Goal: Information Seeking & Learning: Learn about a topic

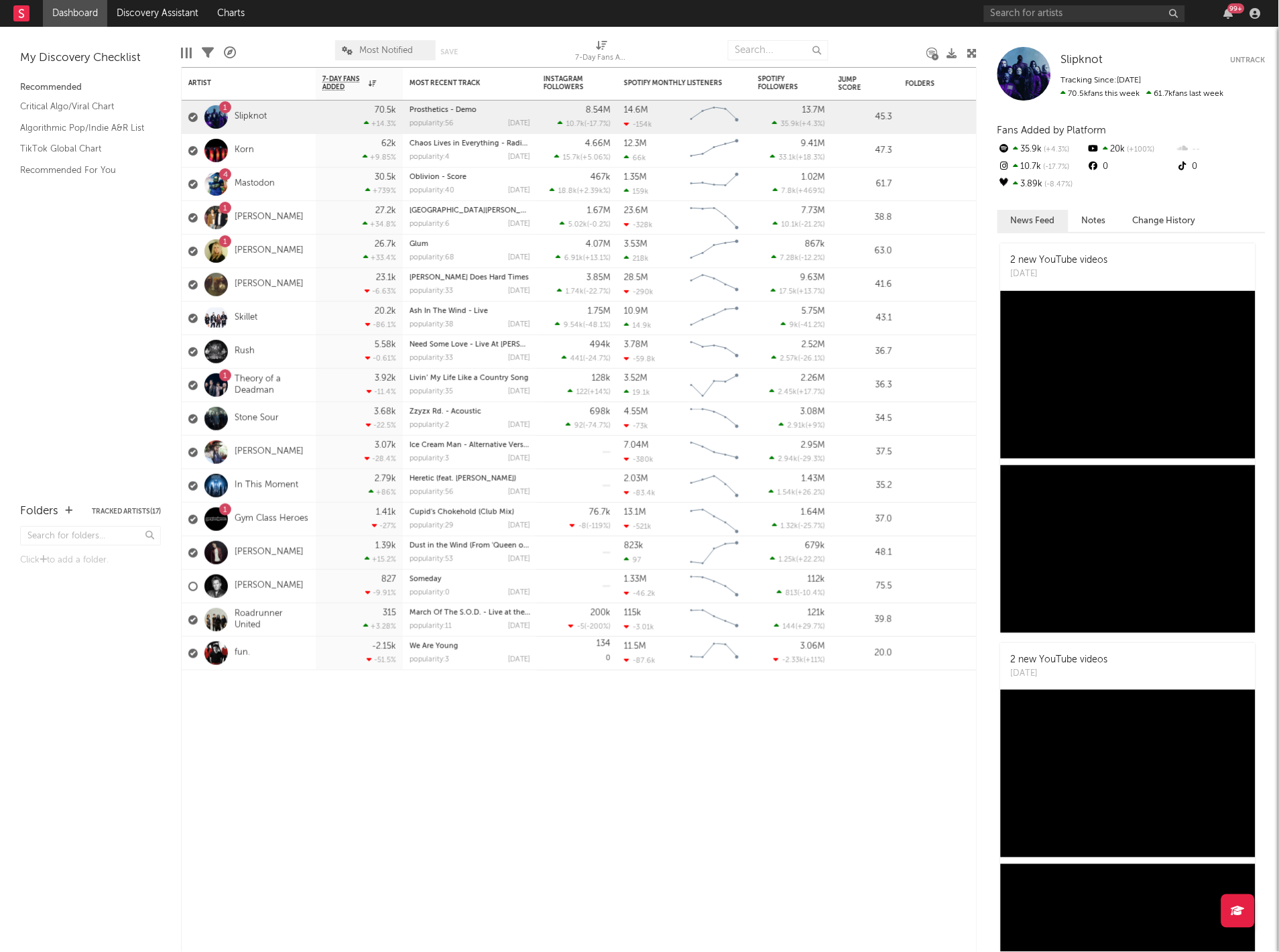
click at [1221, 11] on div "99 +" at bounding box center [1228, 13] width 20 height 10
click at [1236, 8] on div "99 +" at bounding box center [1237, 8] width 17 height 10
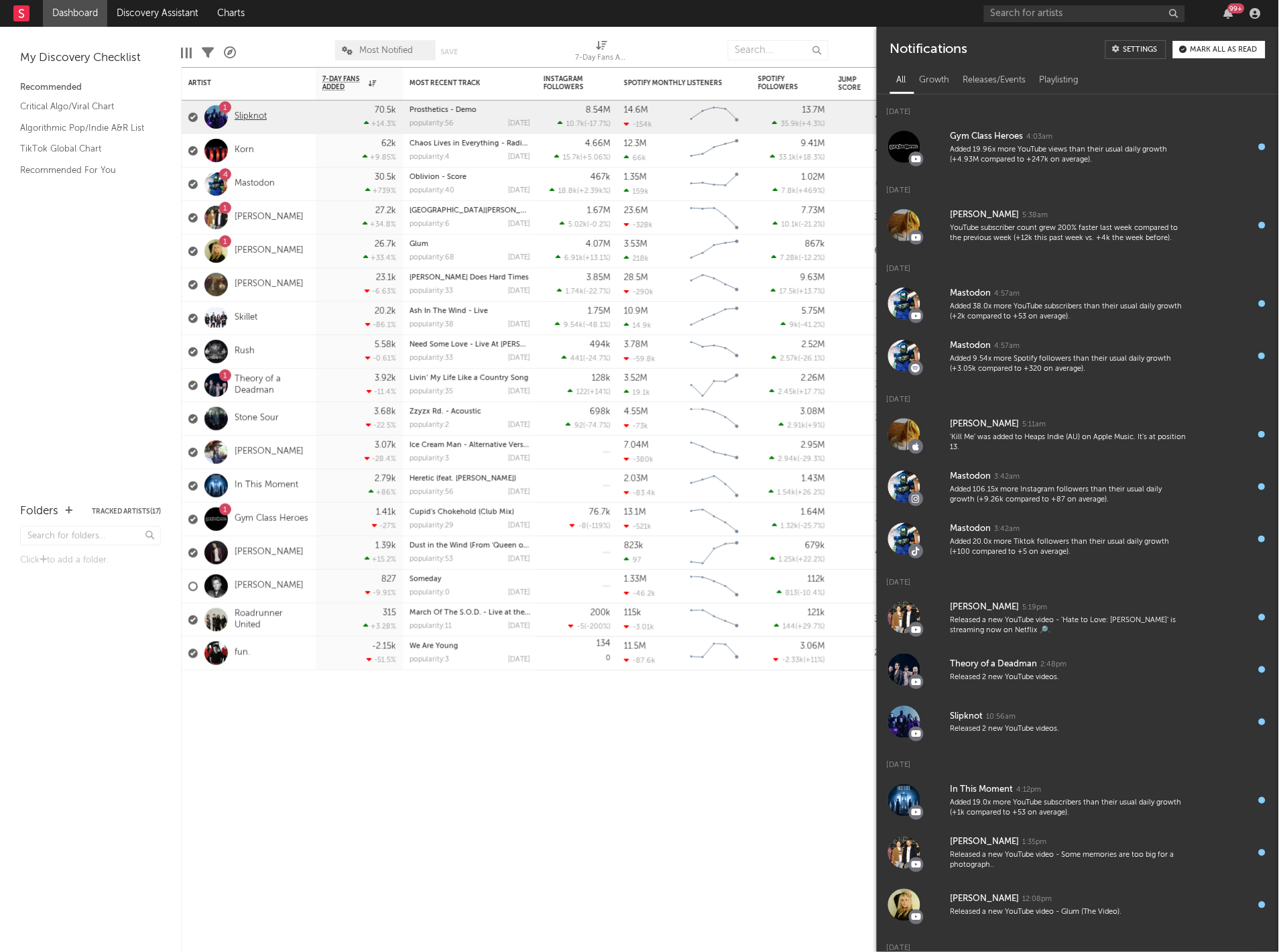
click at [252, 115] on link "Slipknot" at bounding box center [251, 117] width 32 height 11
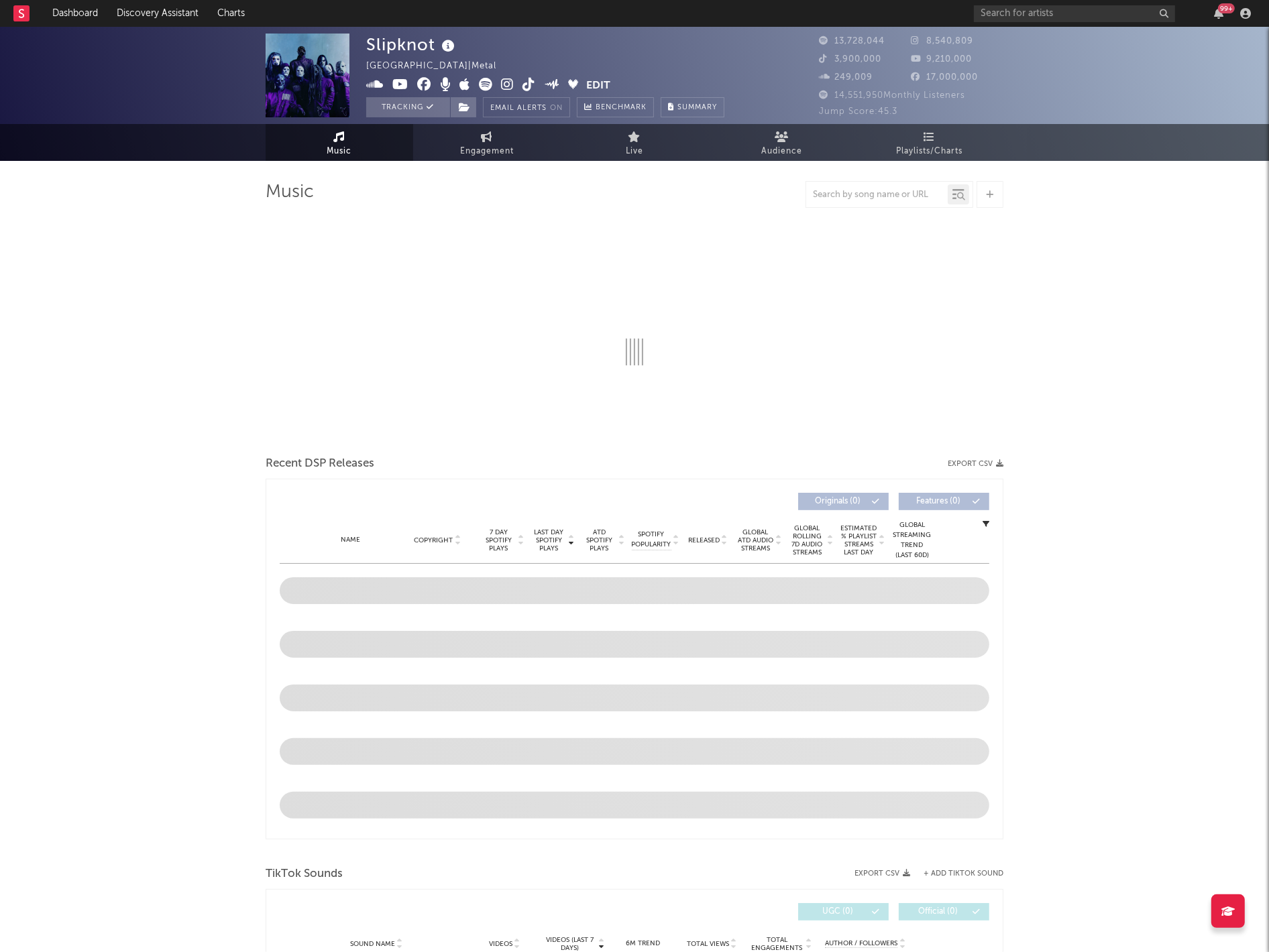
select select "6m"
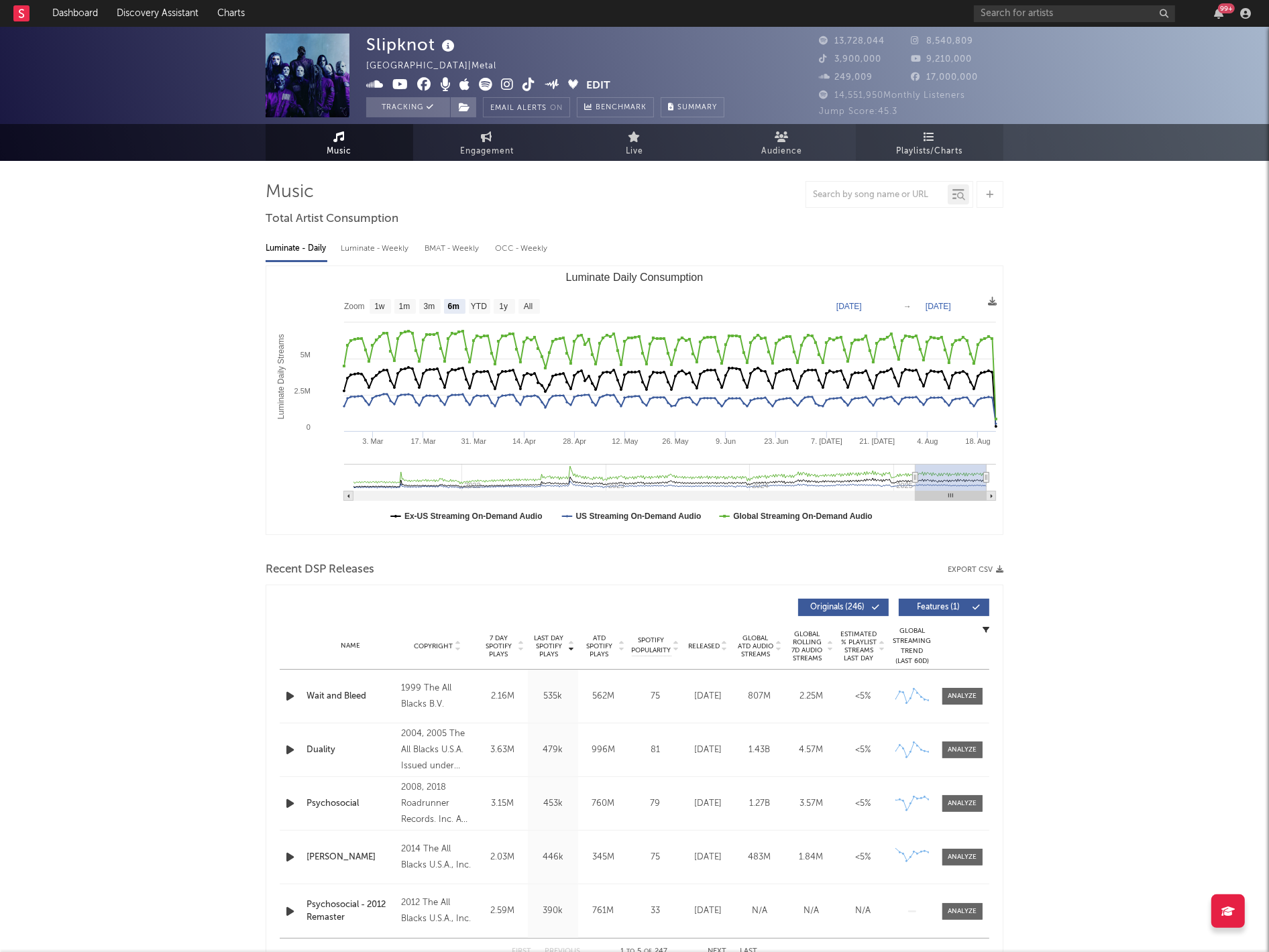
click at [920, 146] on span "Playlists/Charts" at bounding box center [929, 151] width 66 height 16
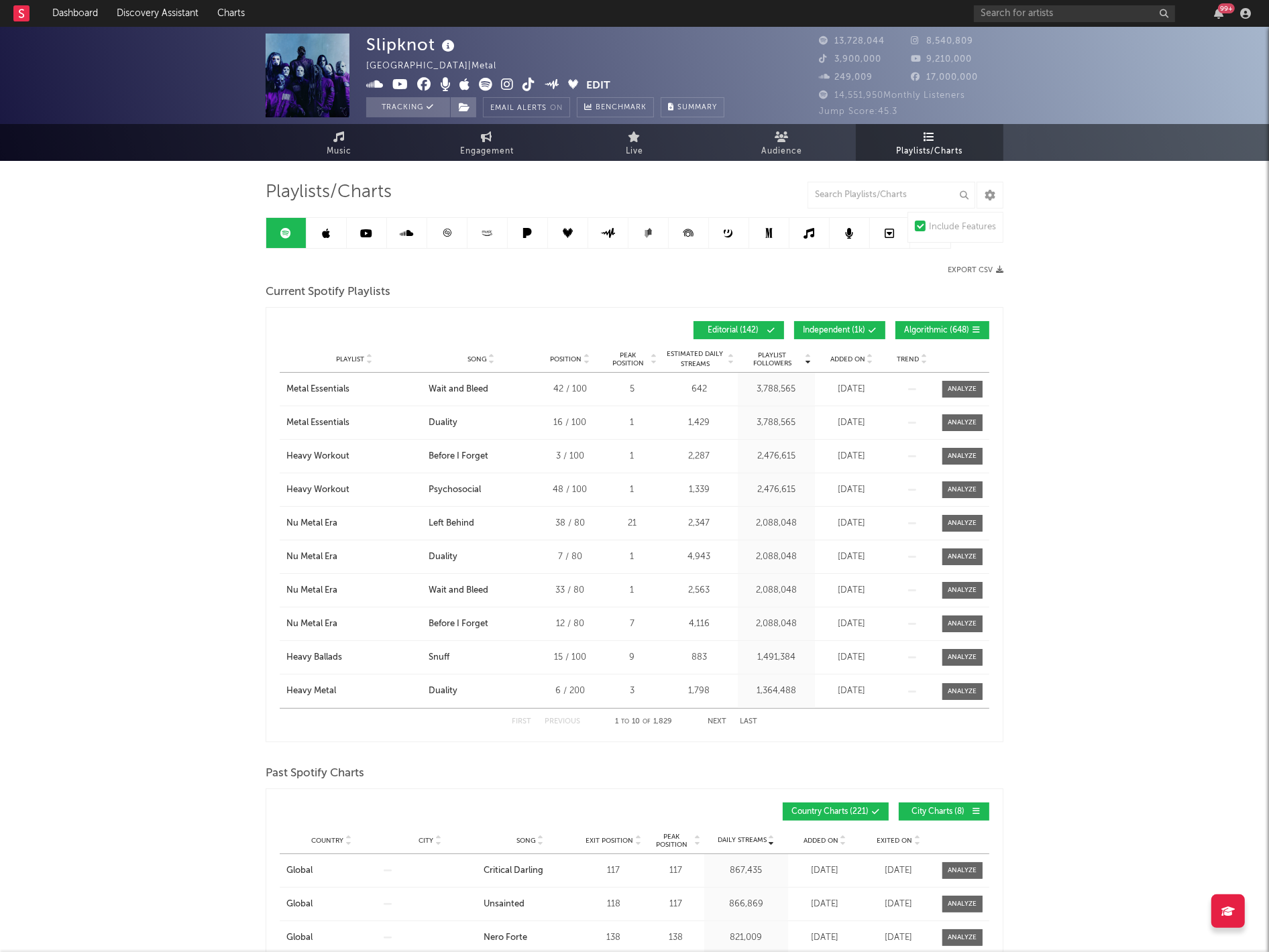
click at [928, 321] on button "Algorithmic ( 648 )" at bounding box center [942, 330] width 94 height 18
click at [848, 331] on span "Independent ( 1k )" at bounding box center [834, 330] width 63 height 8
click at [903, 355] on span "Trend" at bounding box center [908, 359] width 22 height 8
click at [853, 362] on span "Added On" at bounding box center [847, 359] width 35 height 8
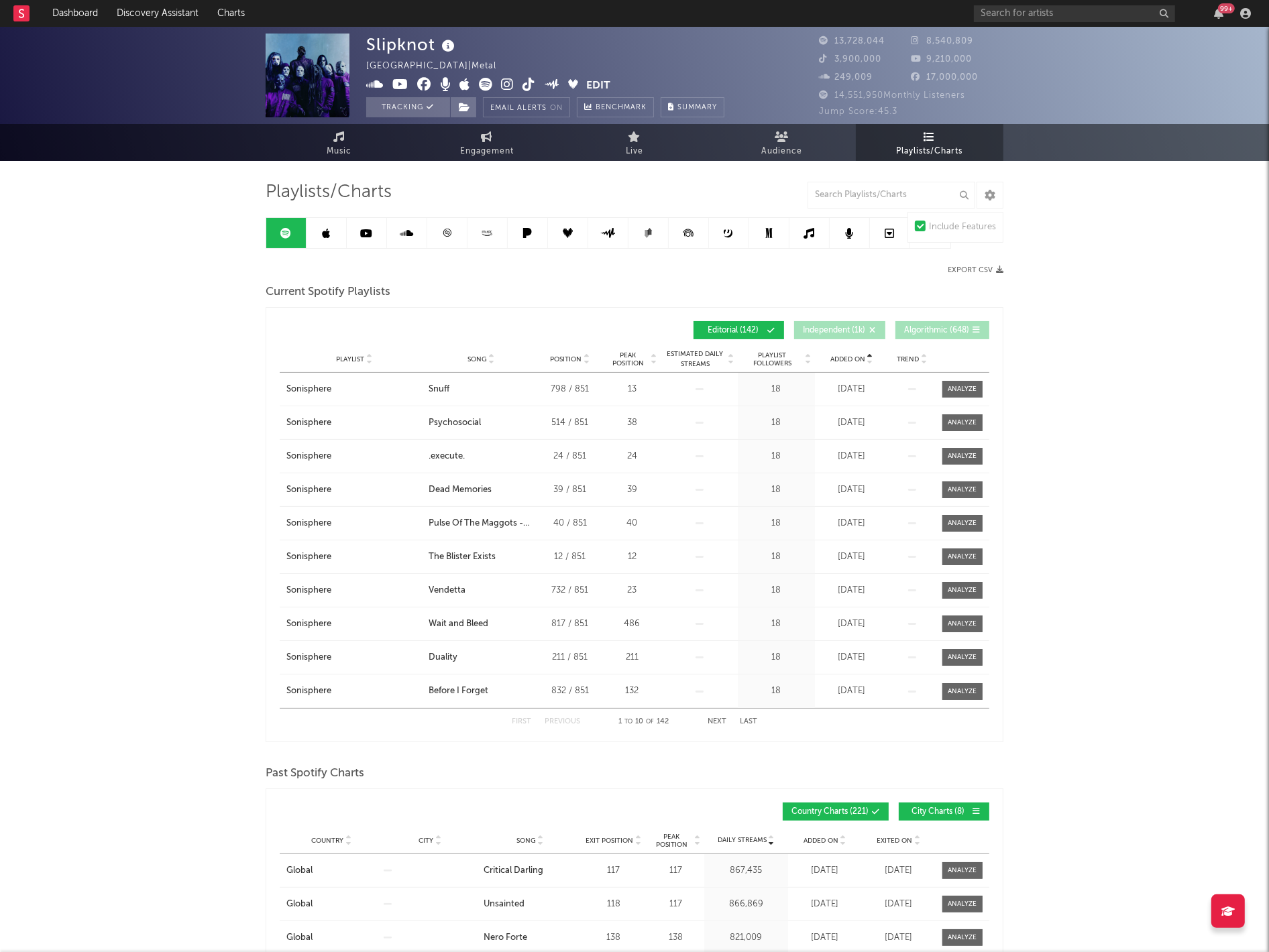
click at [853, 362] on span "Added On" at bounding box center [847, 359] width 35 height 8
